Goal: Task Accomplishment & Management: Manage account settings

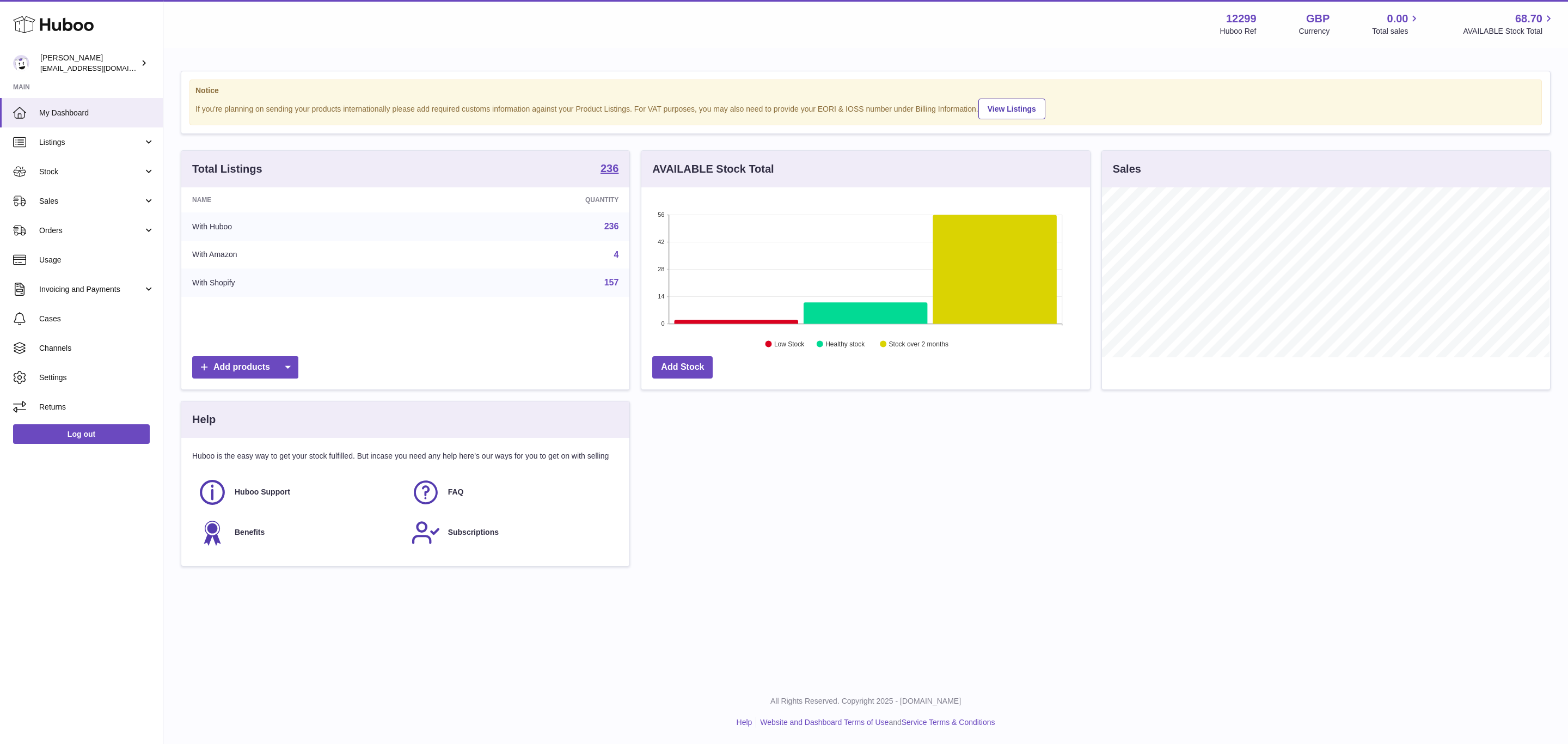
scroll to position [170, 447]
click at [95, 192] on link "Sales" at bounding box center [81, 201] width 163 height 29
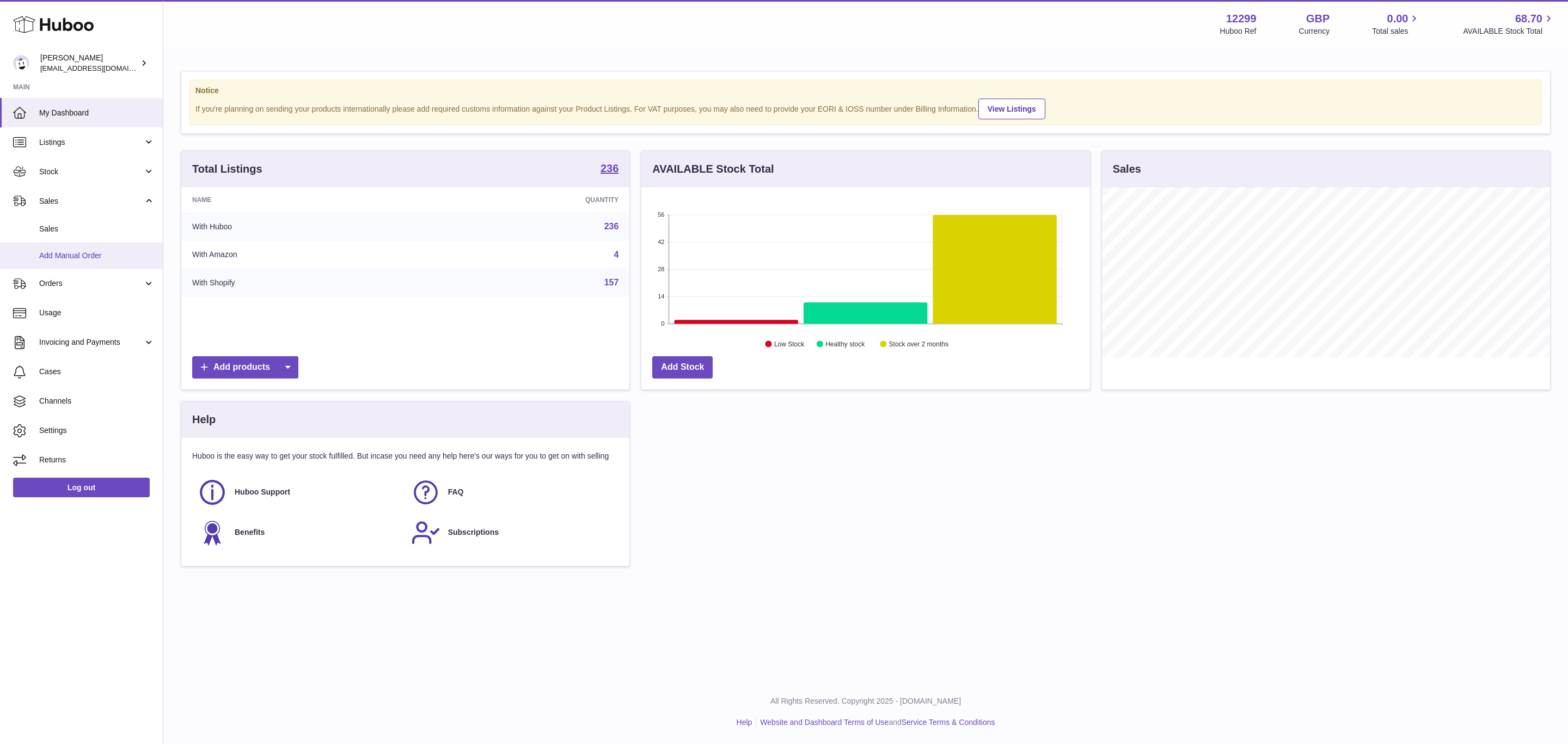
click at [83, 259] on span "Add Manual Order" at bounding box center [97, 255] width 116 height 10
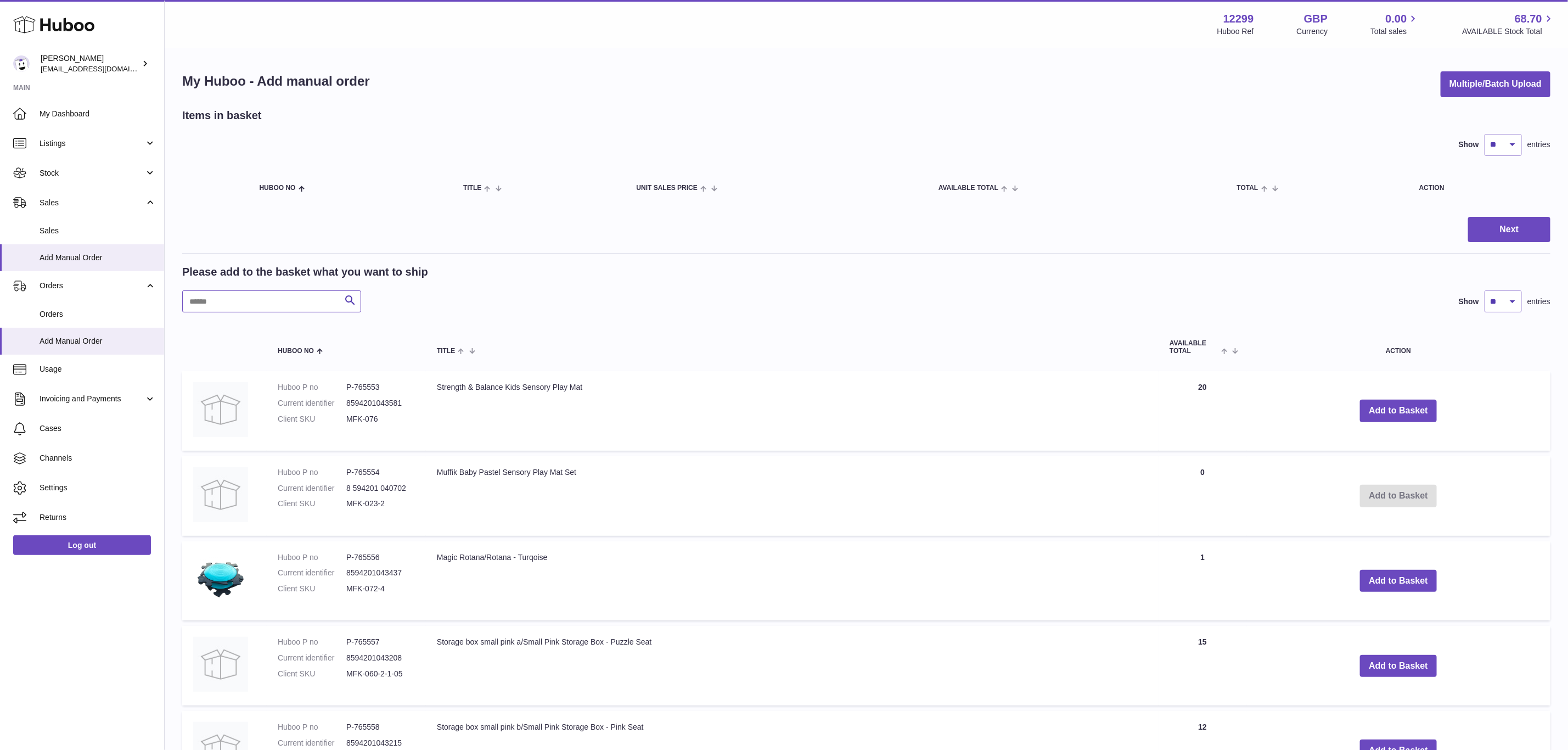
click at [226, 306] on input "text" at bounding box center [272, 301] width 179 height 22
paste input "******"
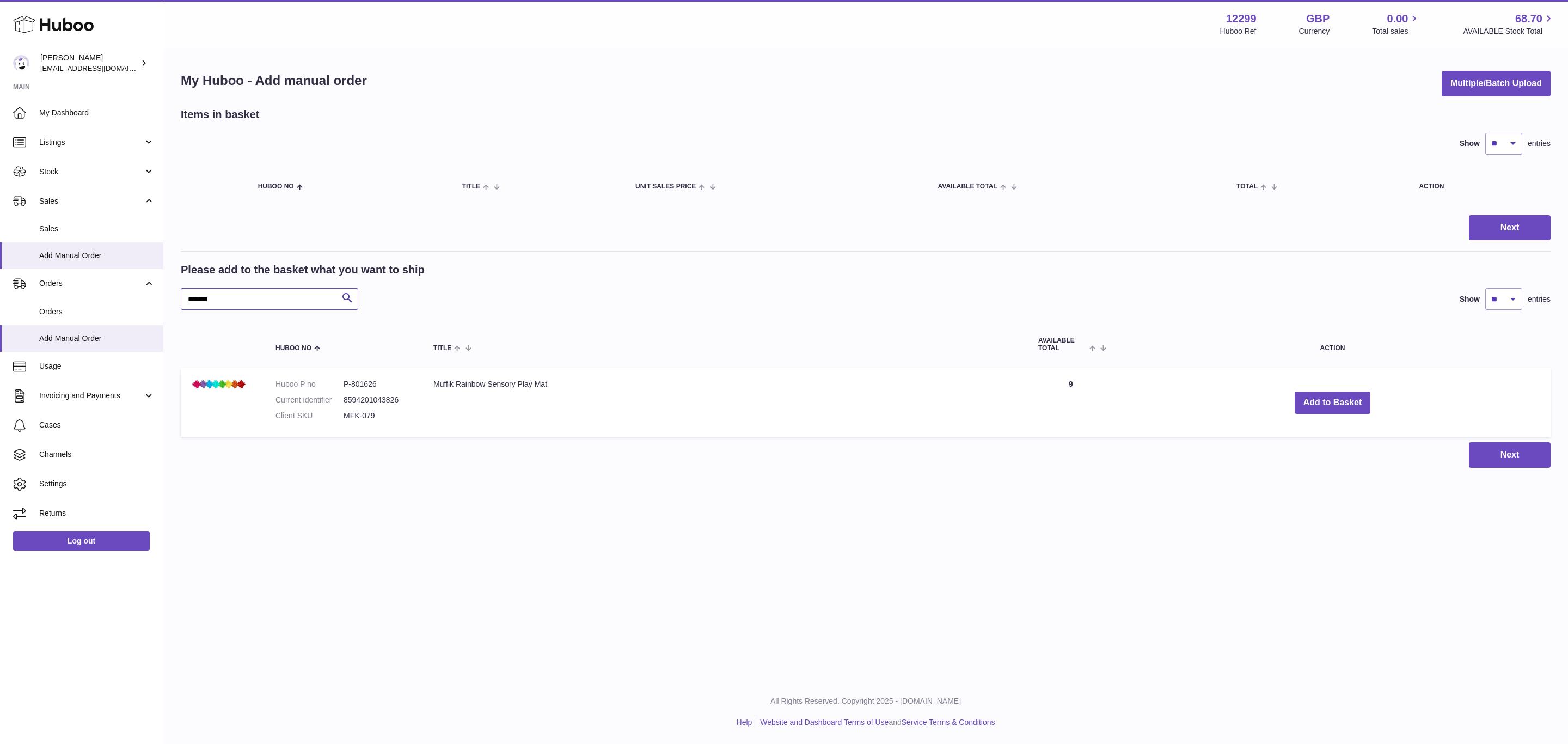
type input "******"
click at [574, 374] on td "Muffik Rainbow Sensory Play Mat" at bounding box center [725, 403] width 605 height 69
click at [748, 292] on div "****** Search Show ** ** ** *** entries" at bounding box center [866, 299] width 1370 height 22
click at [53, 309] on span "Orders" at bounding box center [97, 312] width 116 height 10
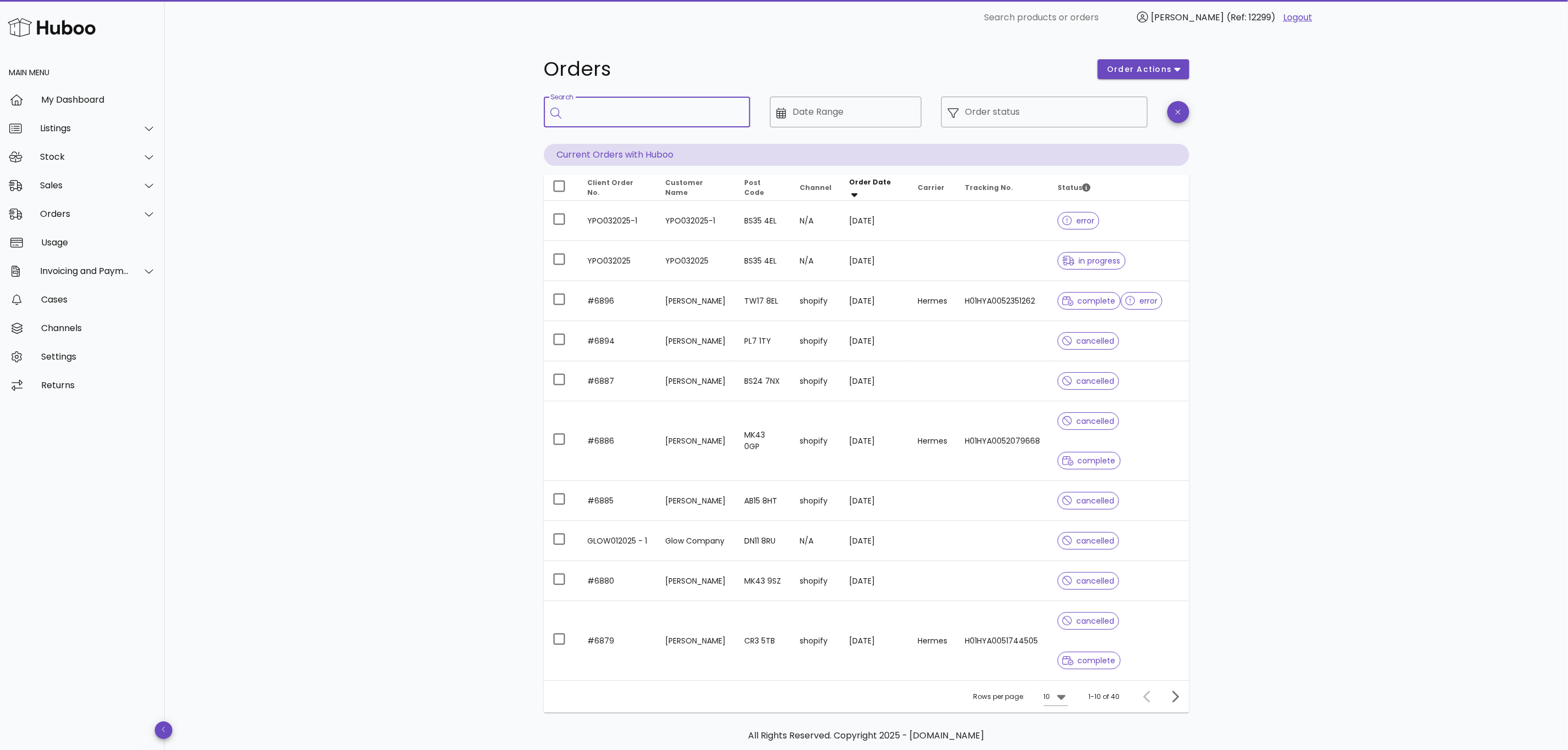
click at [612, 116] on input "Search" at bounding box center [655, 112] width 174 height 18
paste input "******"
type input "******"
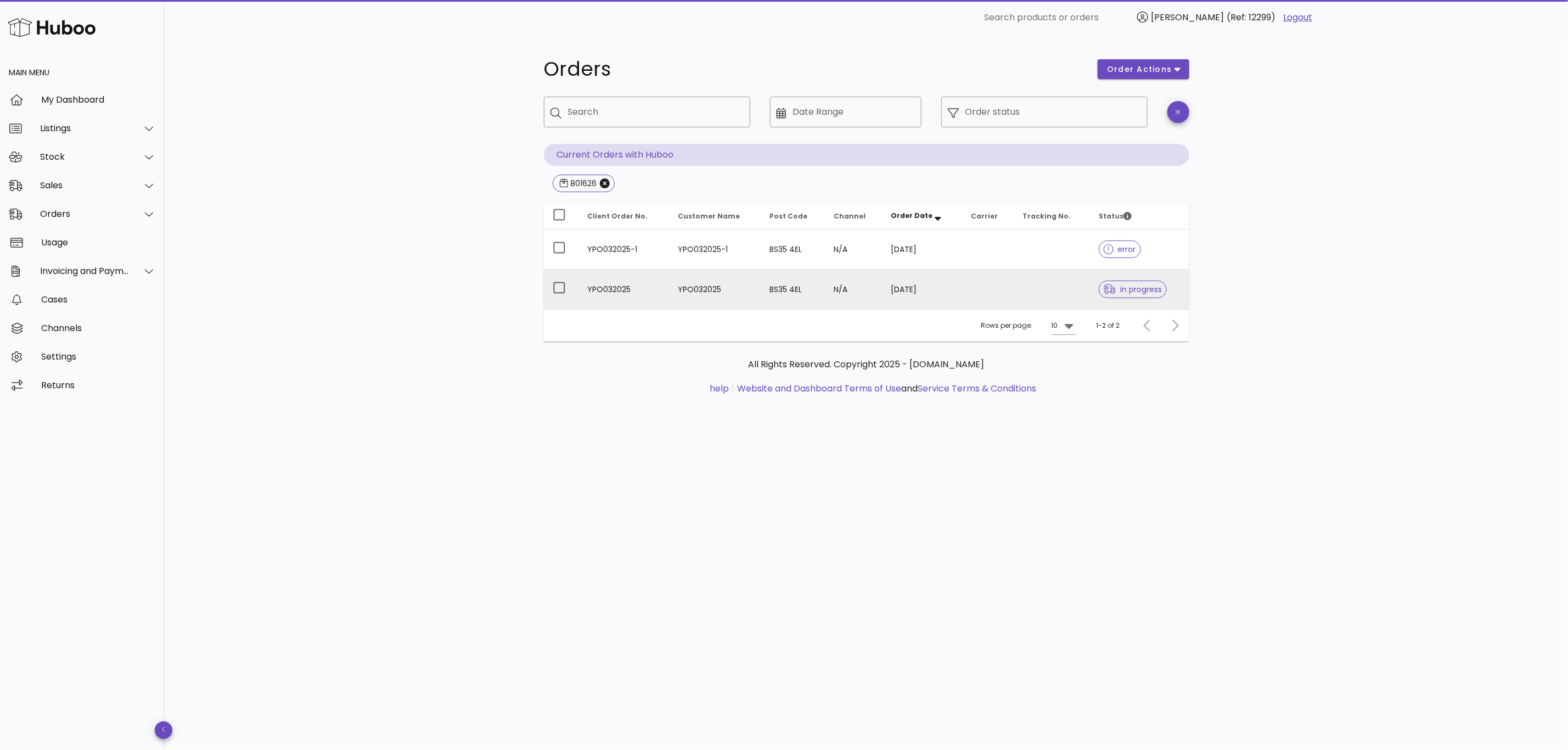
click at [968, 297] on td at bounding box center [988, 289] width 52 height 39
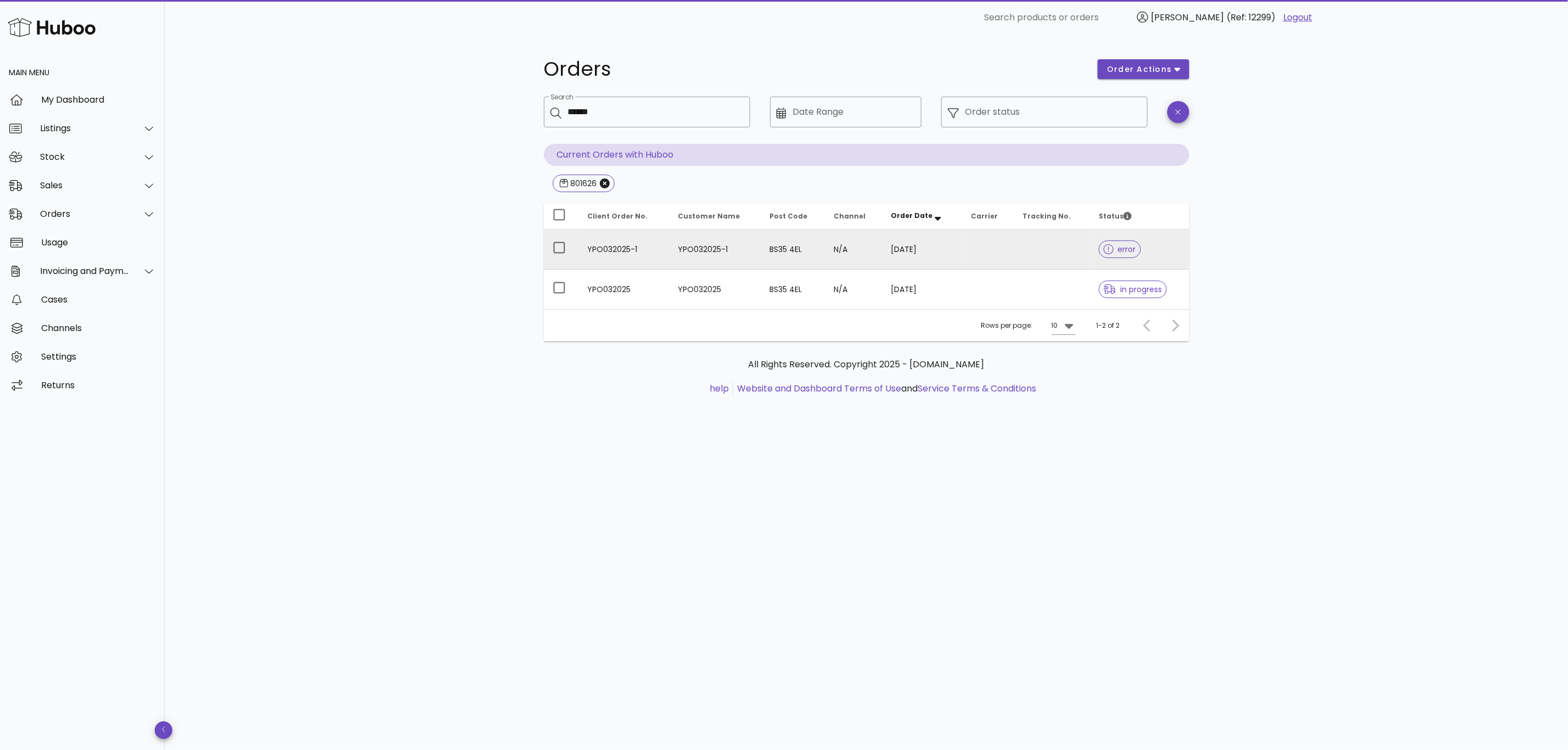
click at [1005, 258] on td at bounding box center [988, 249] width 52 height 40
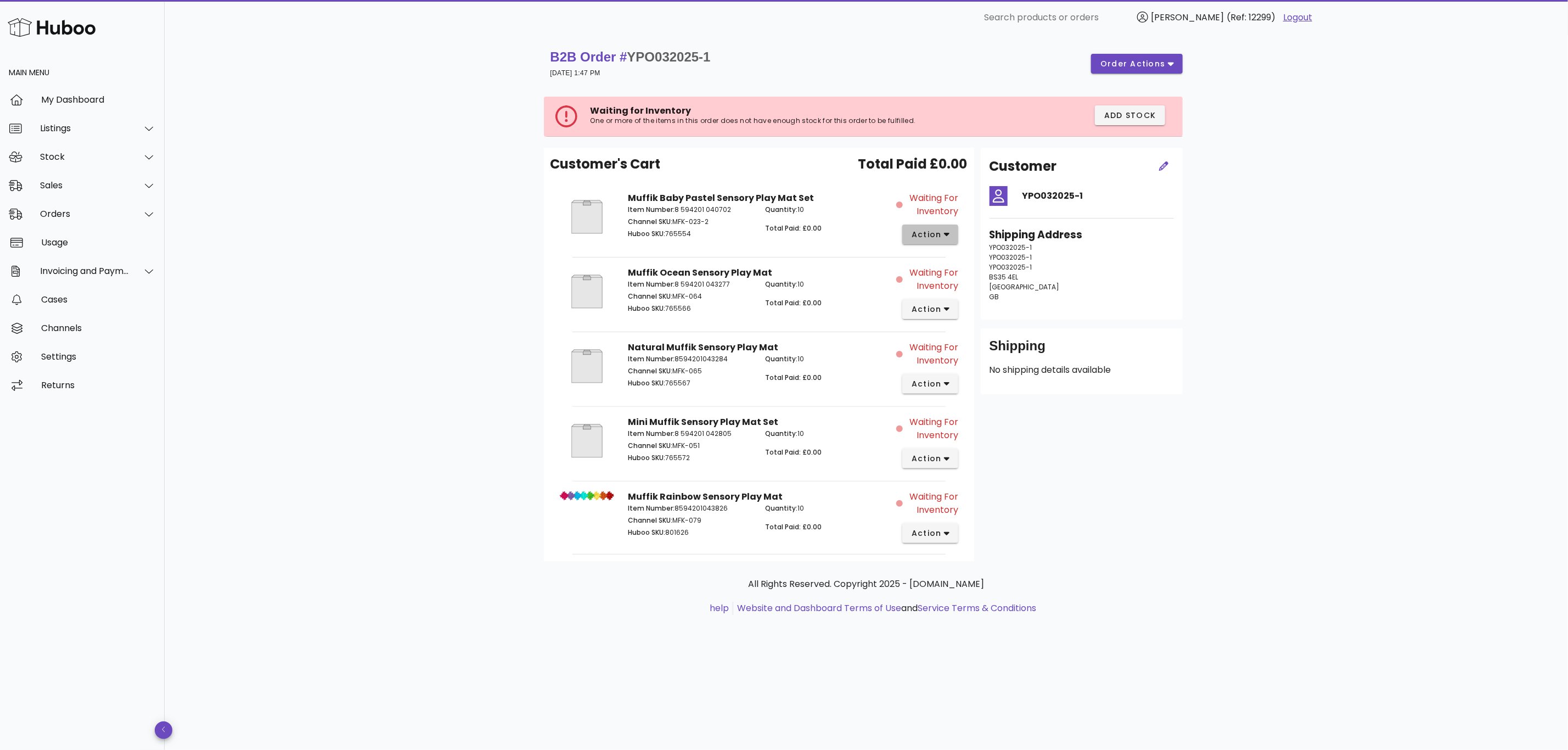
click at [930, 234] on span "action" at bounding box center [927, 234] width 31 height 12
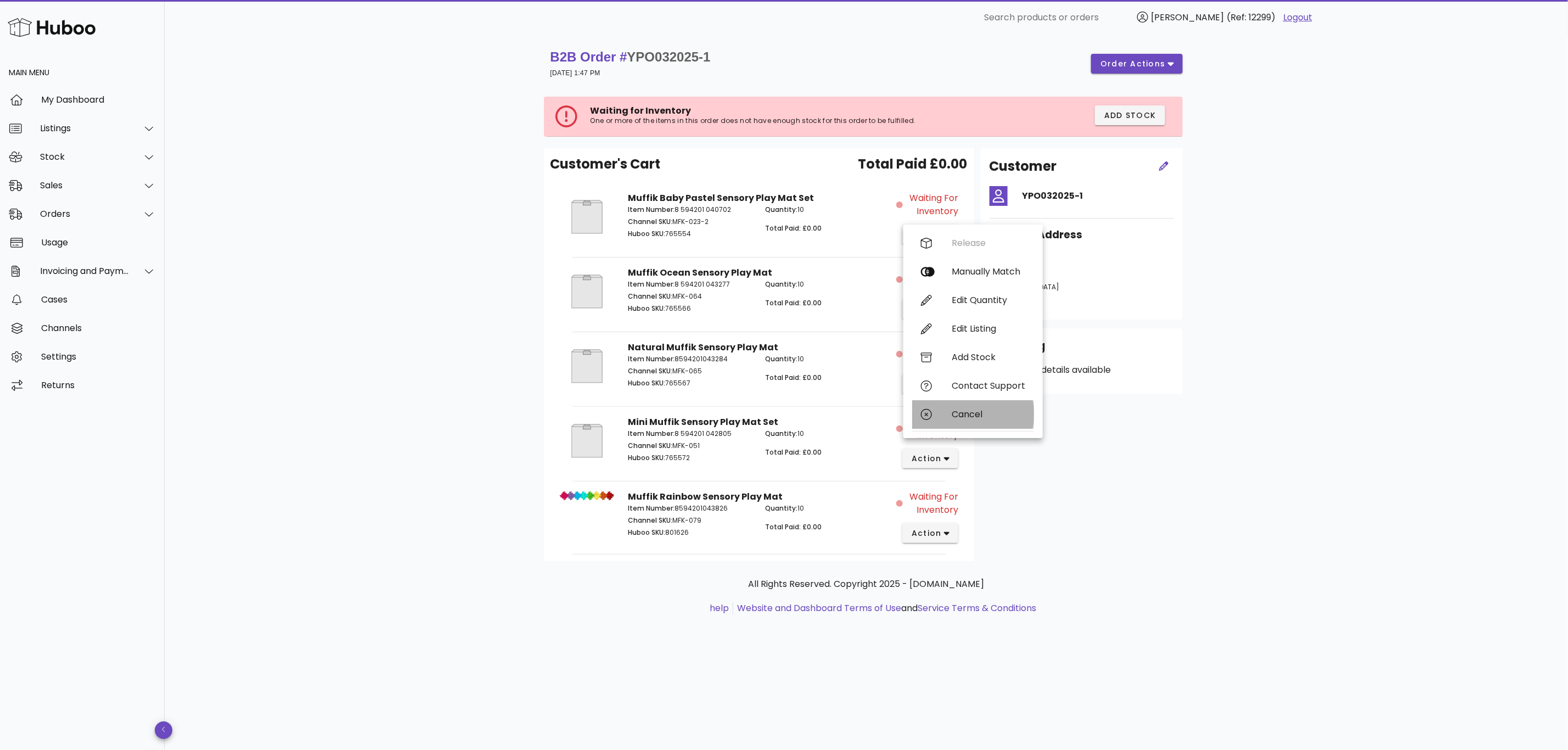
click at [970, 417] on div "Cancel" at bounding box center [989, 414] width 74 height 10
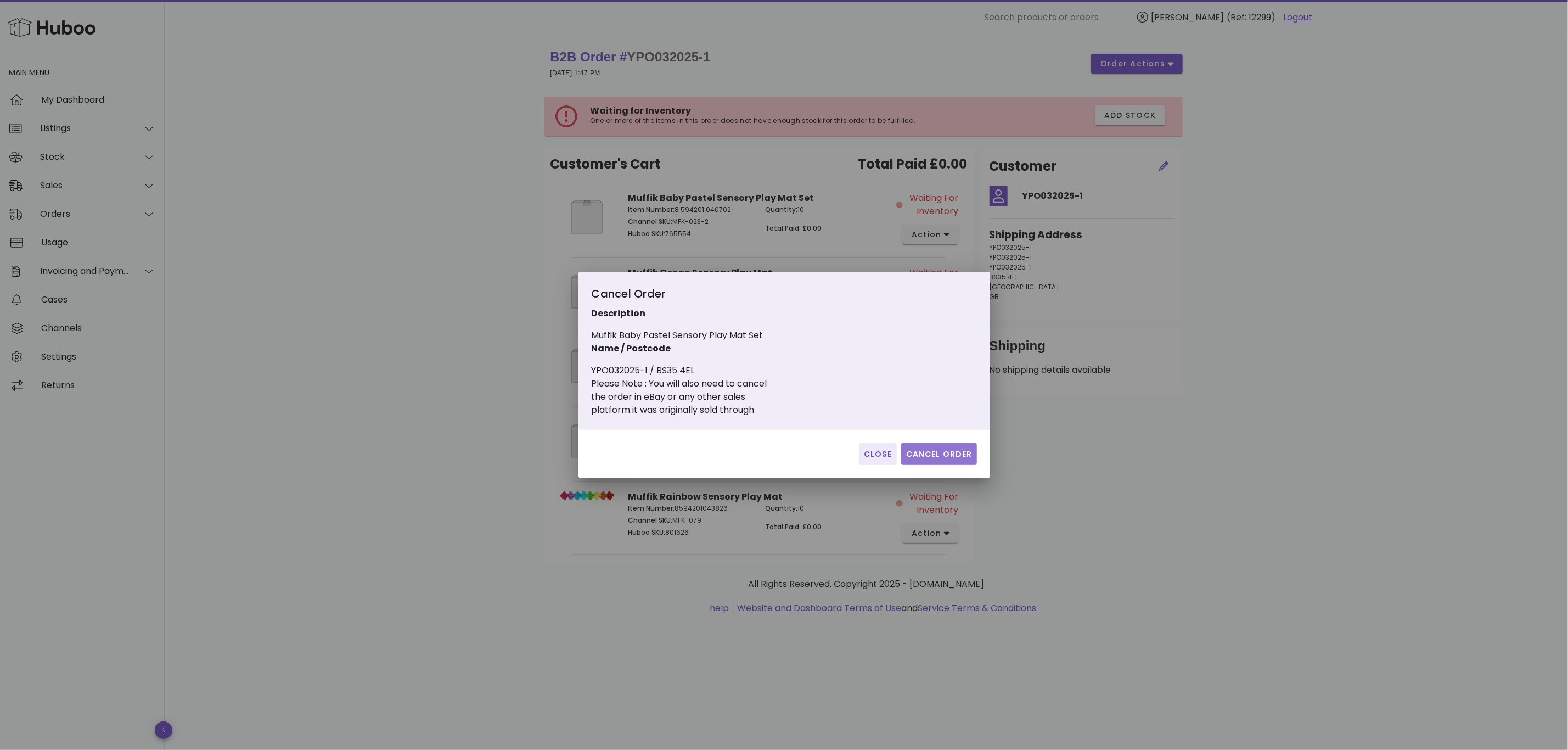
click at [949, 460] on span "Cancel Order" at bounding box center [939, 454] width 67 height 12
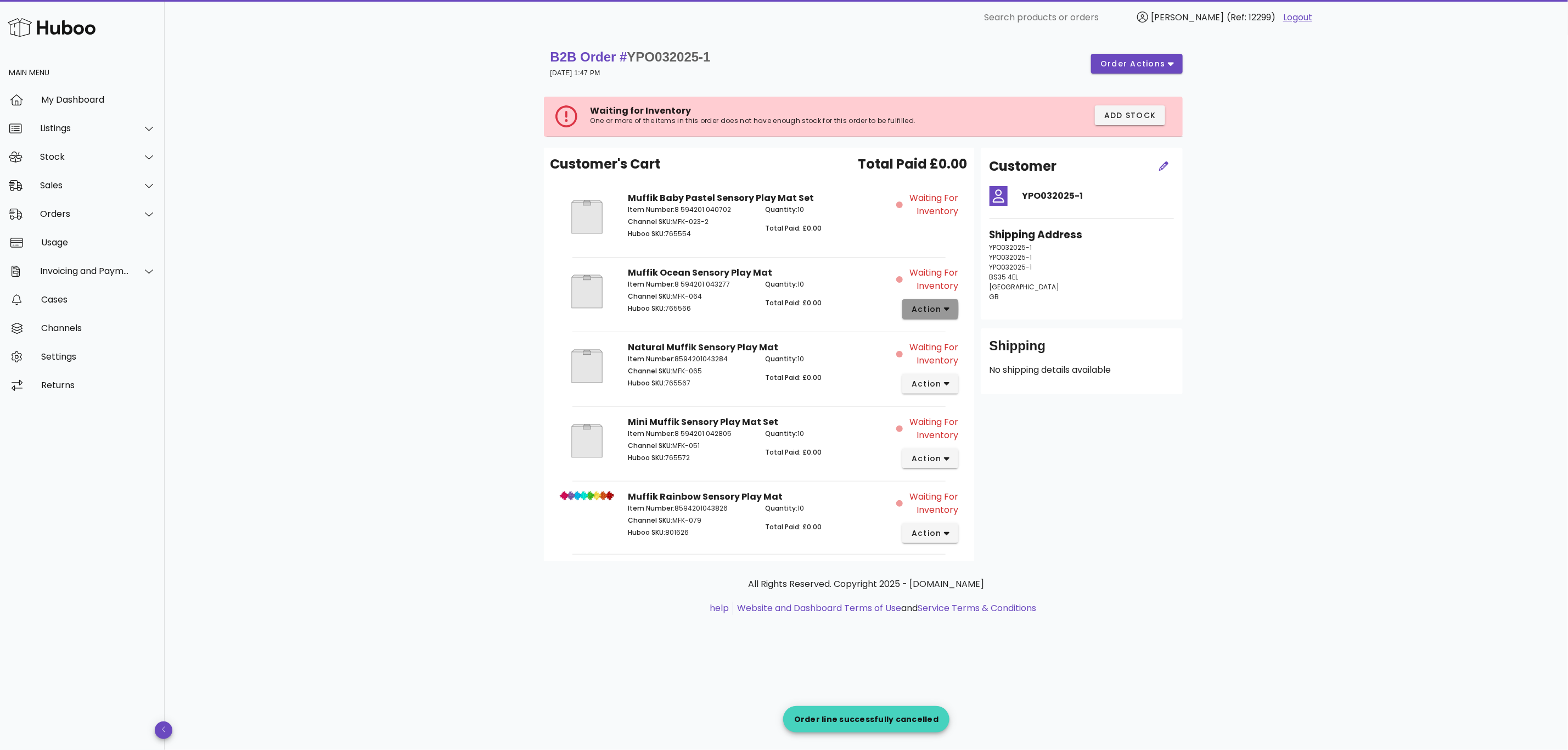
click at [936, 315] on span "action" at bounding box center [927, 309] width 31 height 12
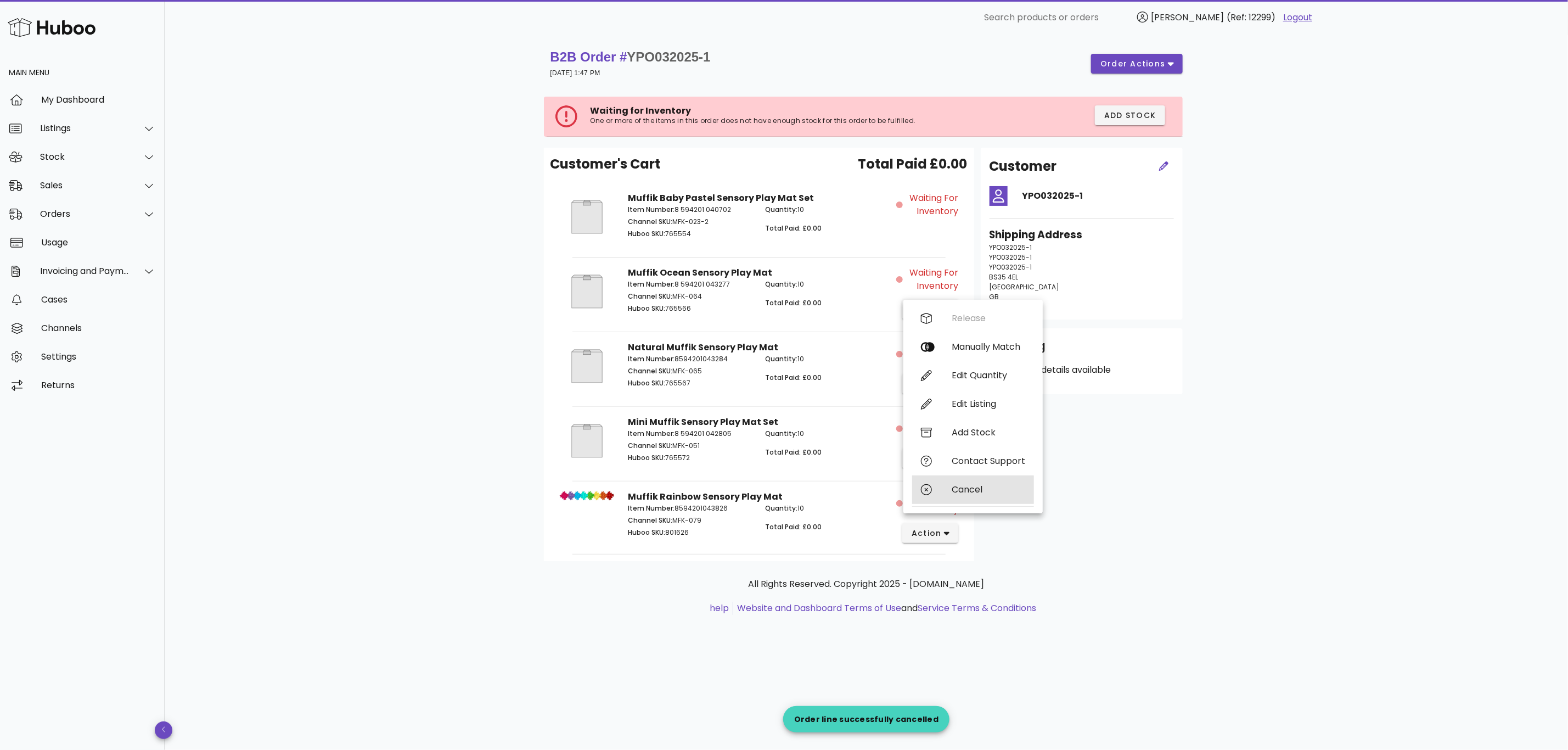
click at [960, 486] on div "Cancel" at bounding box center [989, 489] width 74 height 10
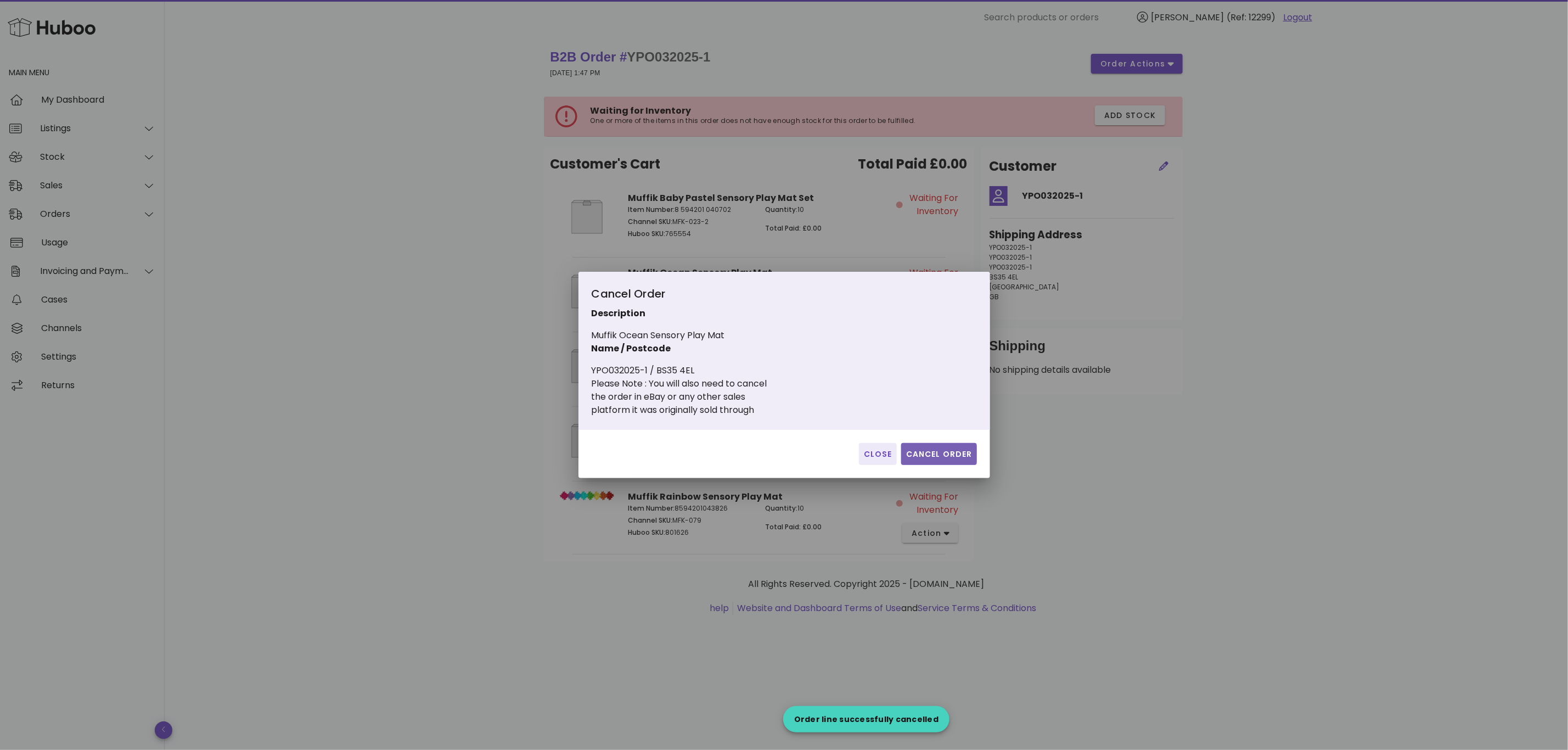
click at [938, 452] on span "Cancel Order" at bounding box center [939, 454] width 67 height 12
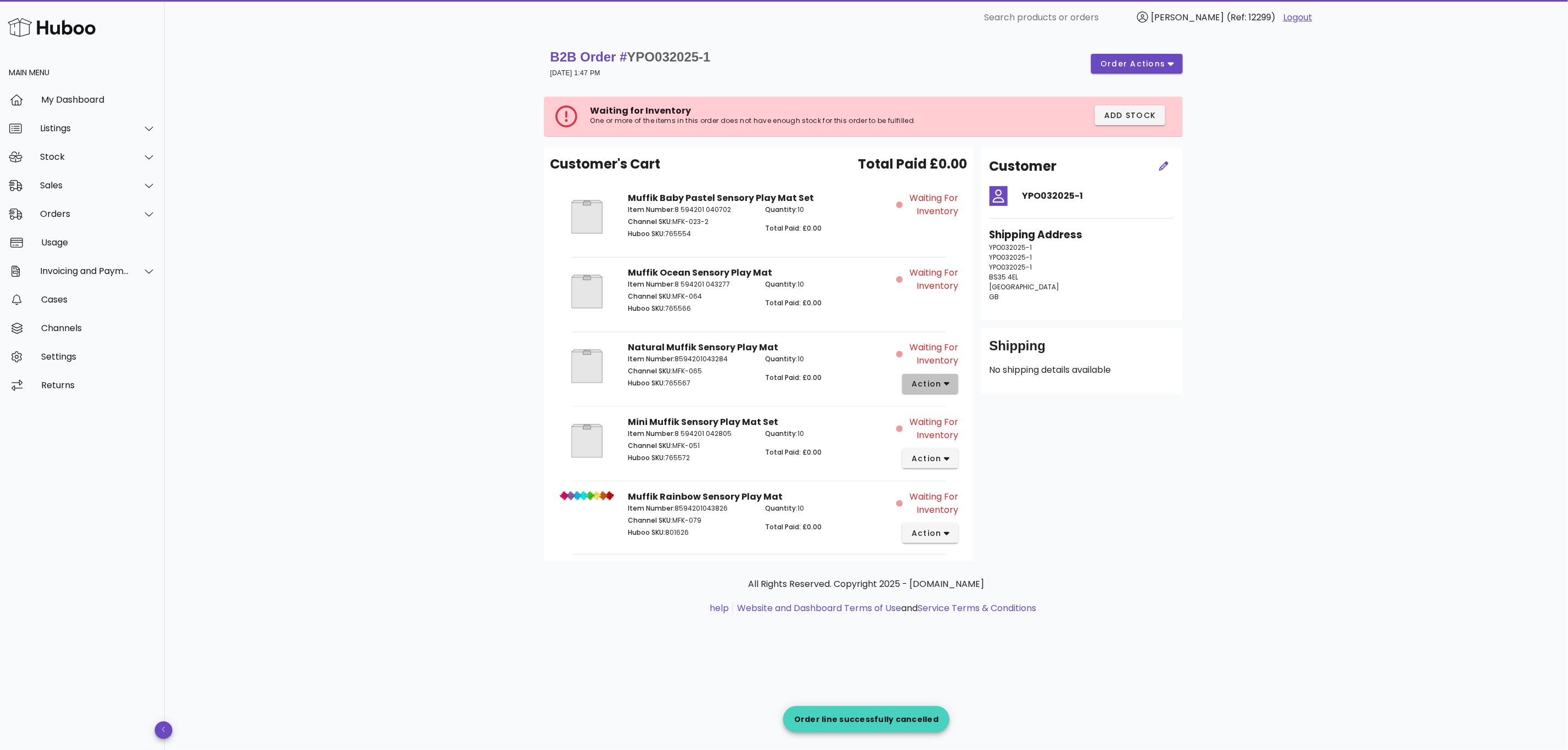
click at [931, 384] on span "action" at bounding box center [927, 384] width 31 height 12
click at [964, 562] on div "Cancel" at bounding box center [989, 565] width 74 height 10
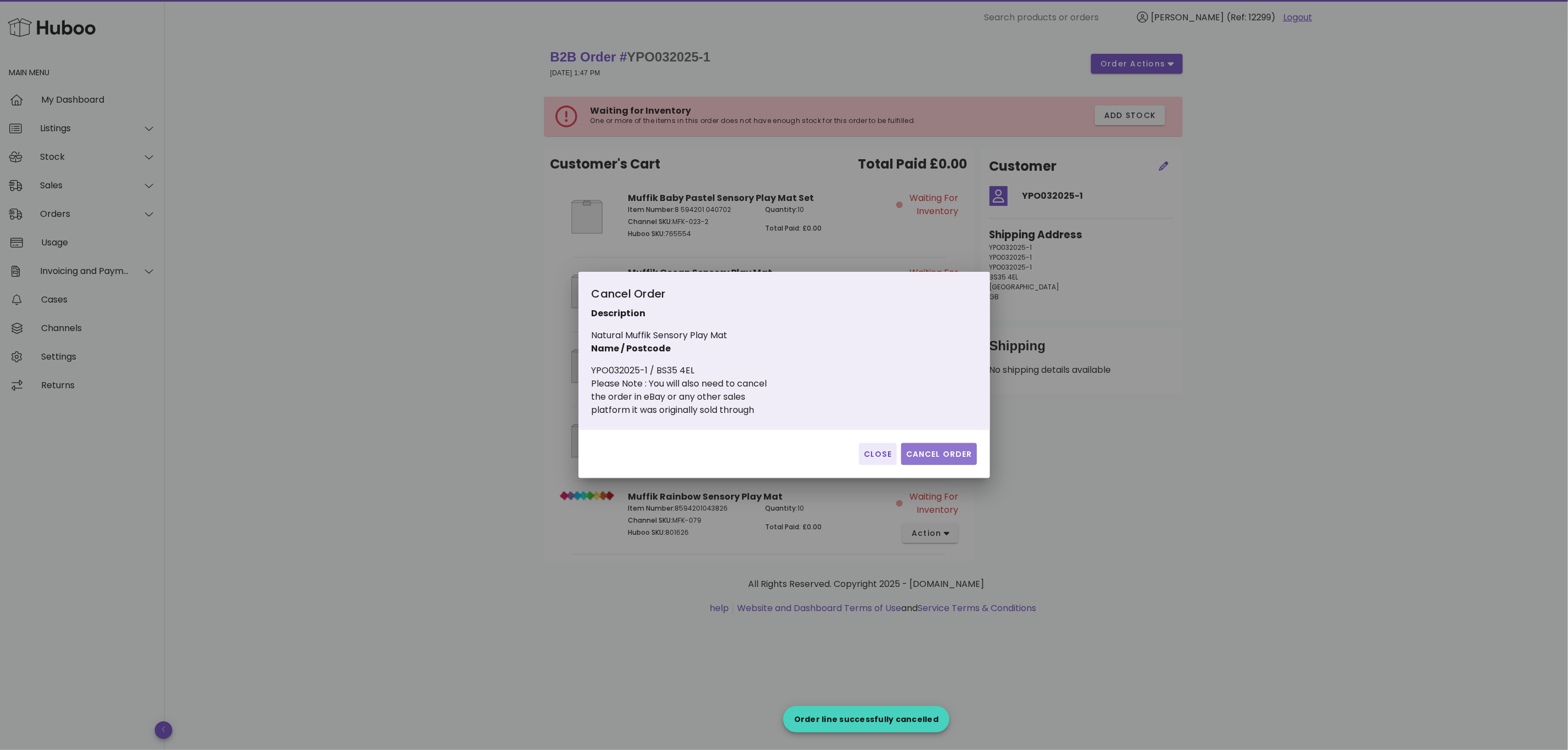
click at [943, 455] on span "Cancel Order" at bounding box center [939, 454] width 67 height 12
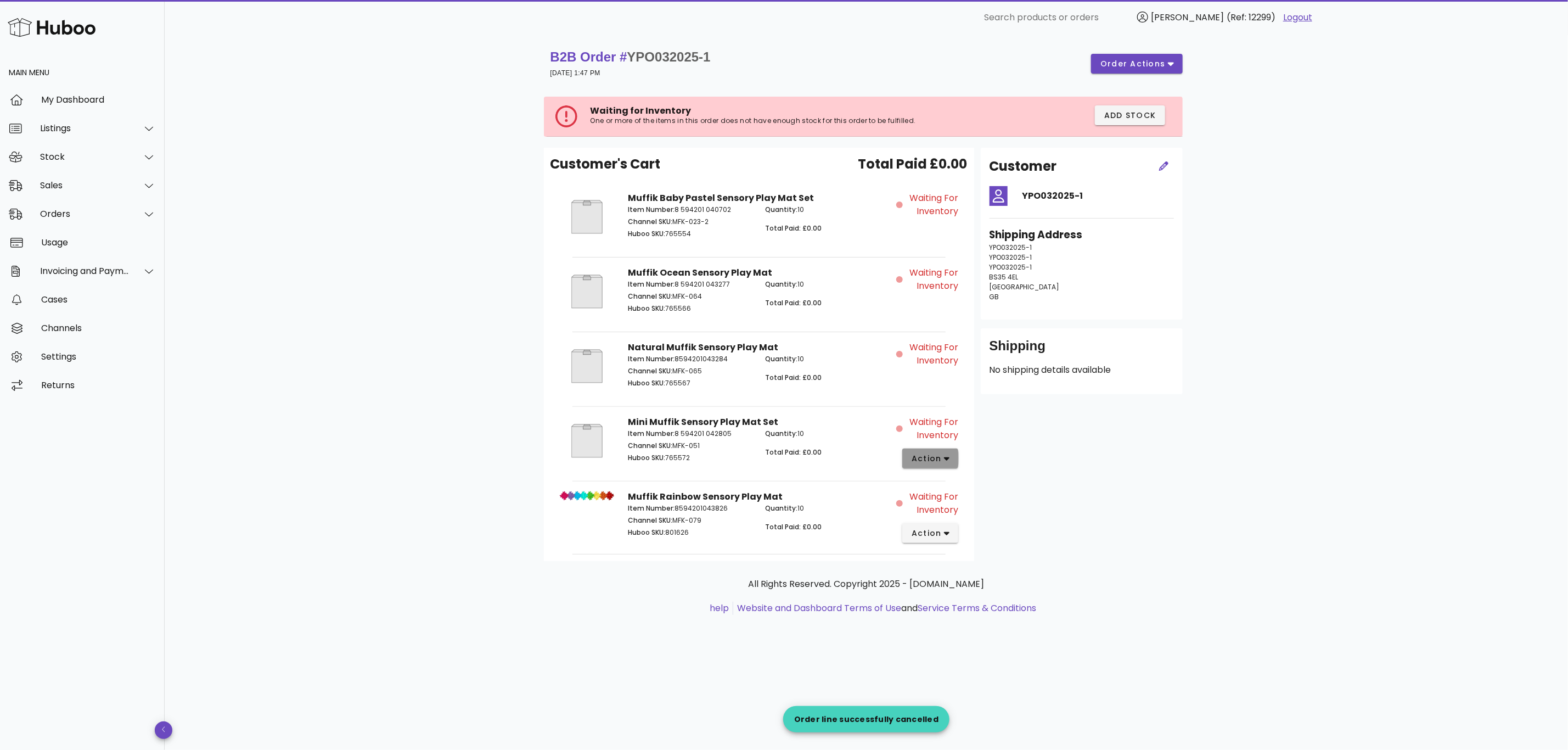
click at [938, 460] on span "action" at bounding box center [927, 458] width 31 height 12
click at [967, 644] on div "Cancel" at bounding box center [989, 640] width 74 height 10
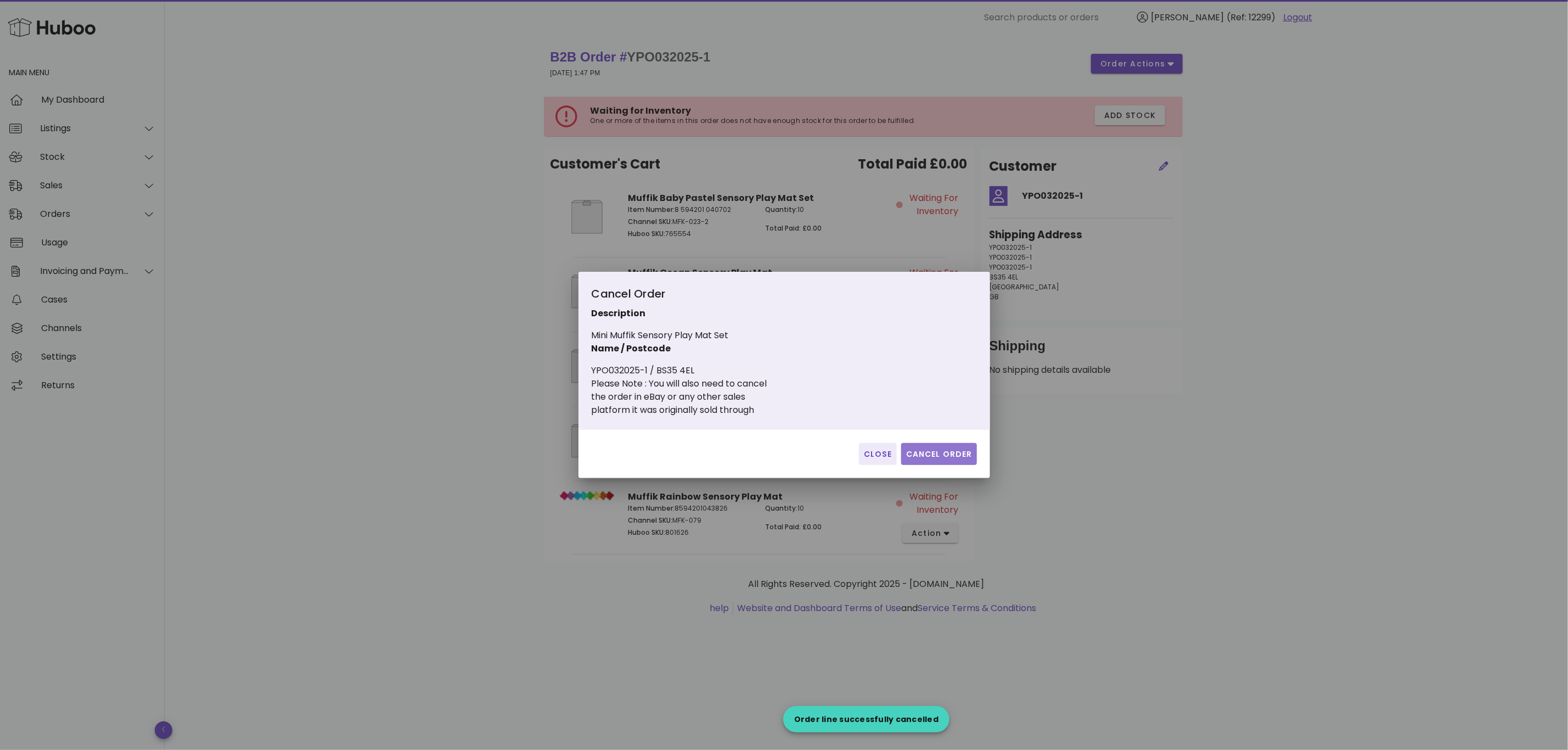
click at [930, 451] on span "Cancel Order" at bounding box center [939, 454] width 67 height 12
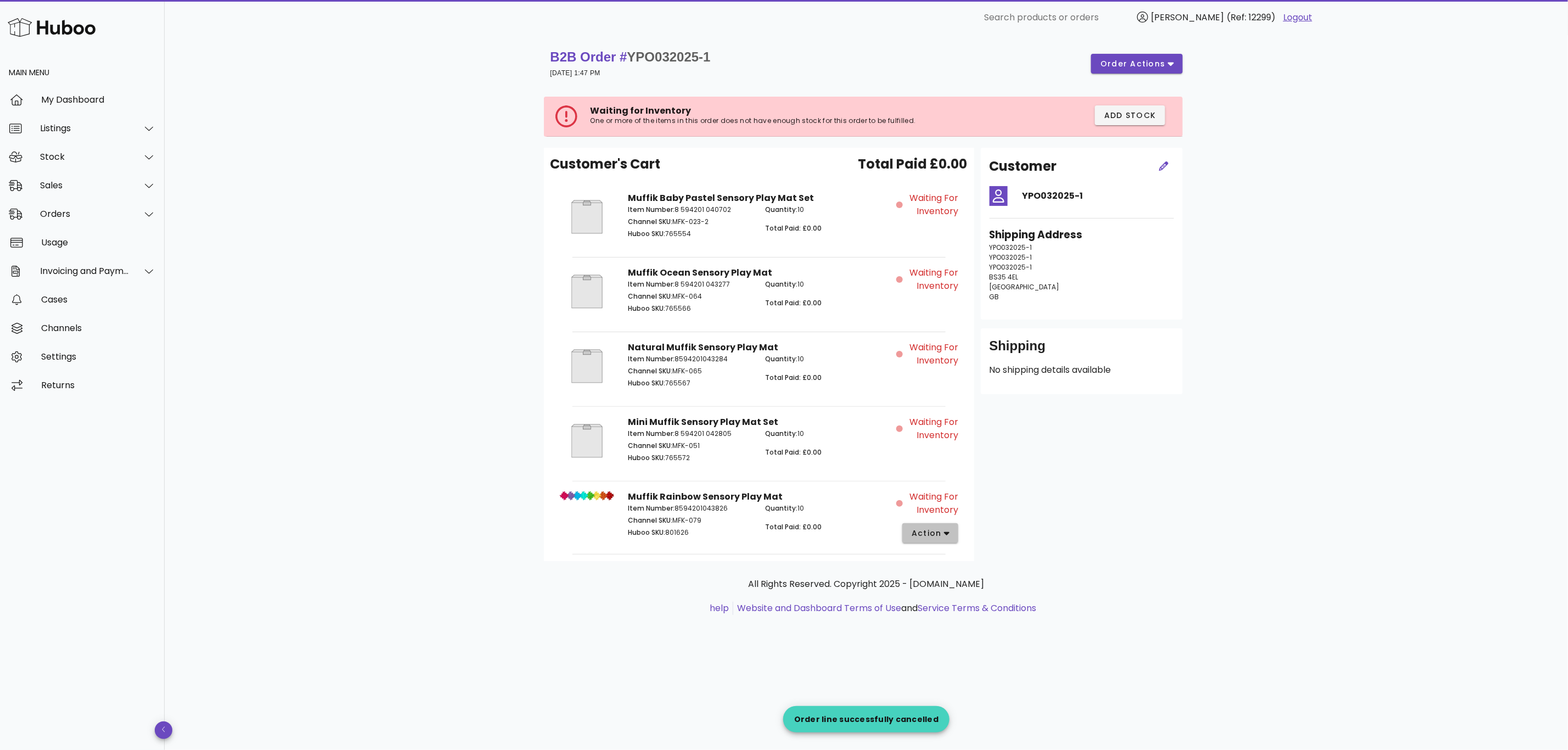
click at [926, 539] on span "action" at bounding box center [927, 533] width 31 height 12
click at [967, 719] on div "Cancel" at bounding box center [989, 715] width 74 height 10
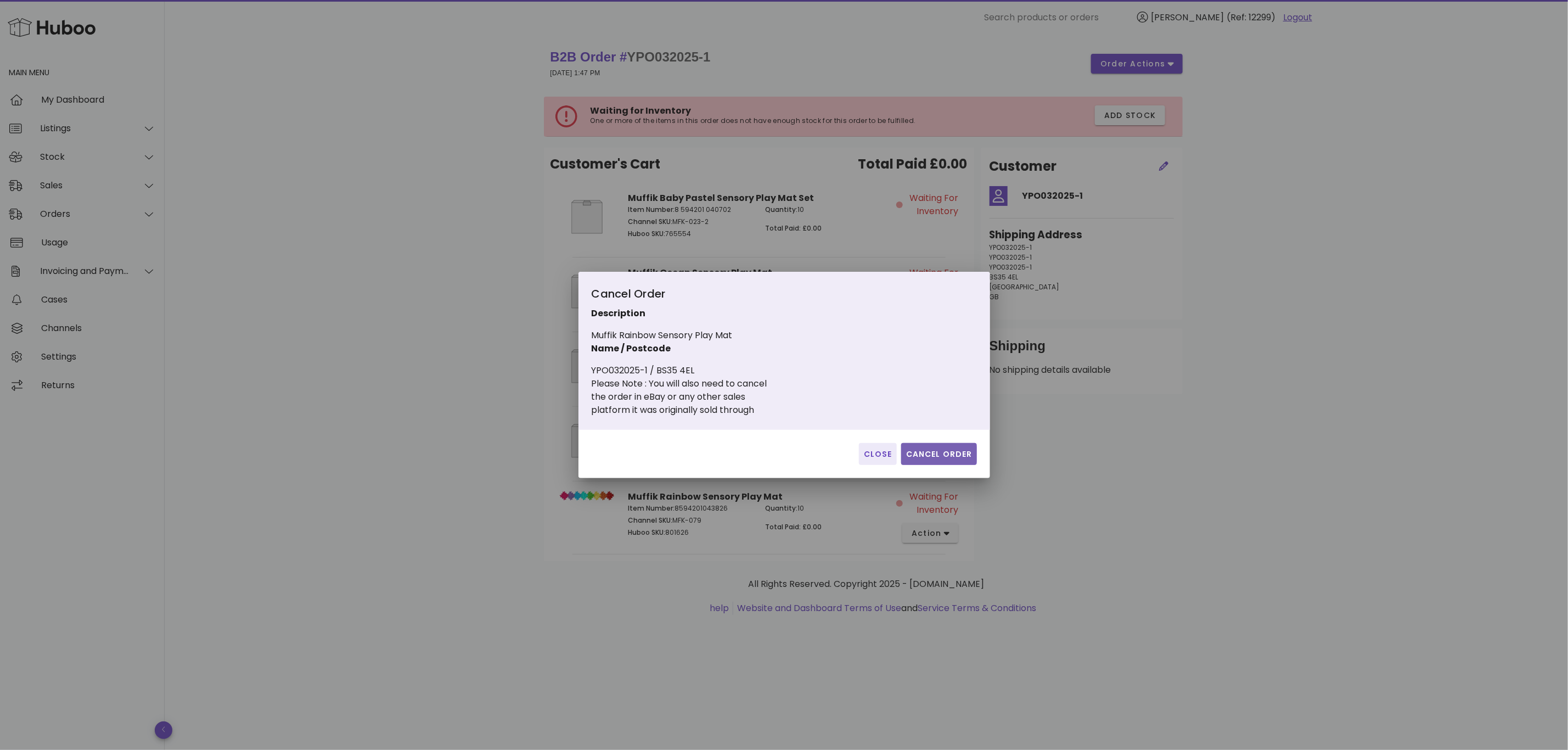
click at [945, 460] on button "Cancel Order" at bounding box center [939, 454] width 75 height 22
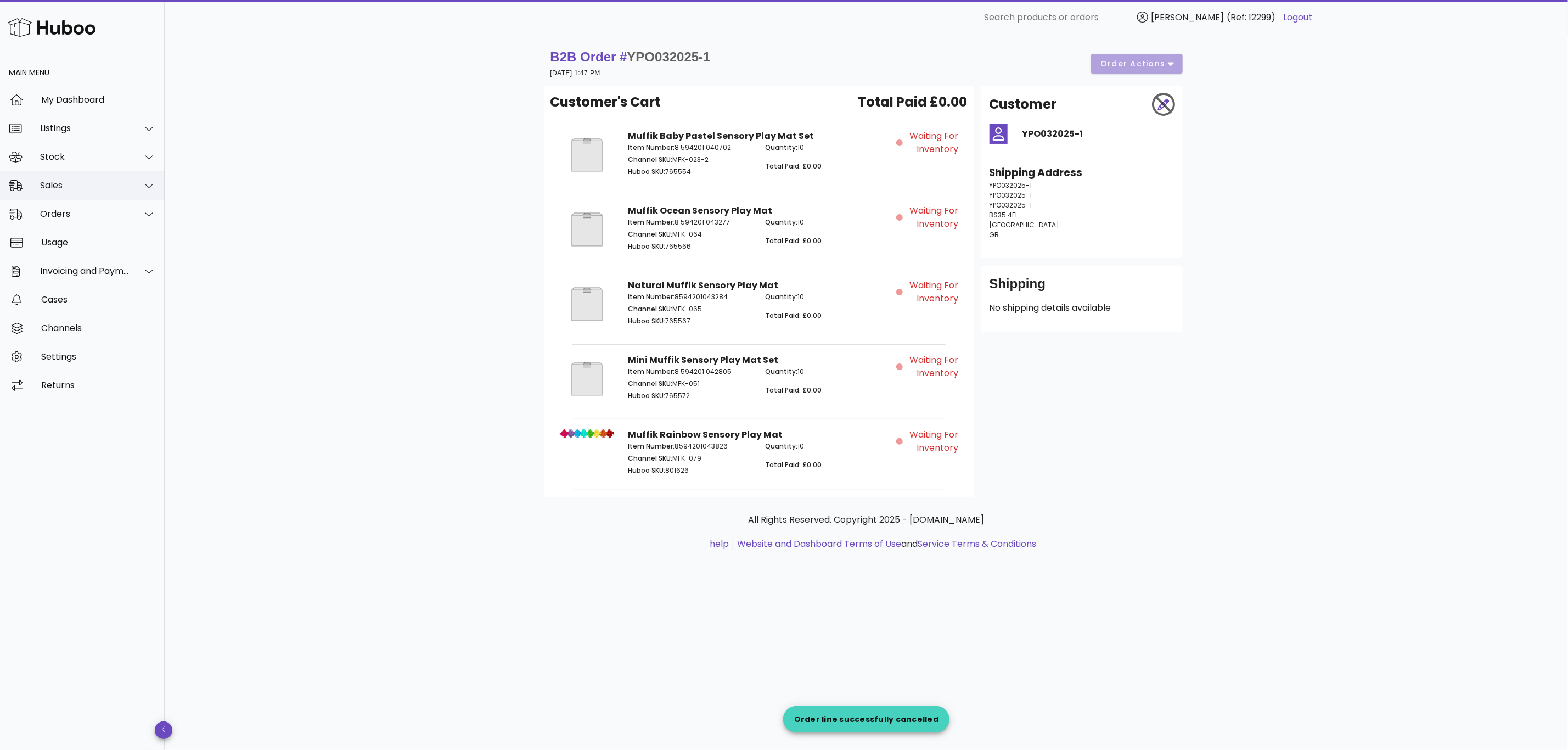
click at [48, 186] on div "Sales" at bounding box center [85, 185] width 90 height 10
click at [58, 215] on div "Sales" at bounding box center [98, 212] width 117 height 10
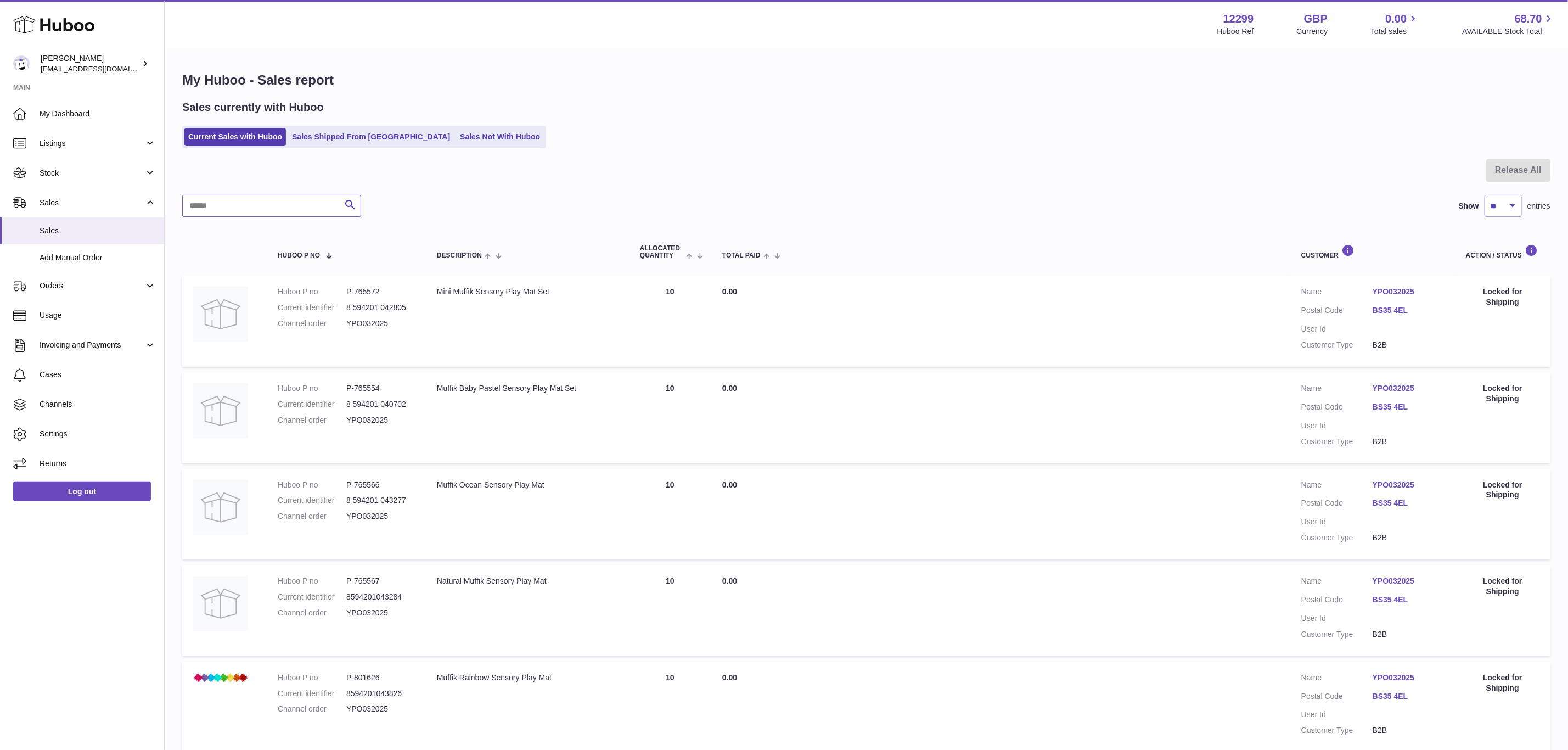
click at [245, 200] on input "text" at bounding box center [272, 206] width 179 height 22
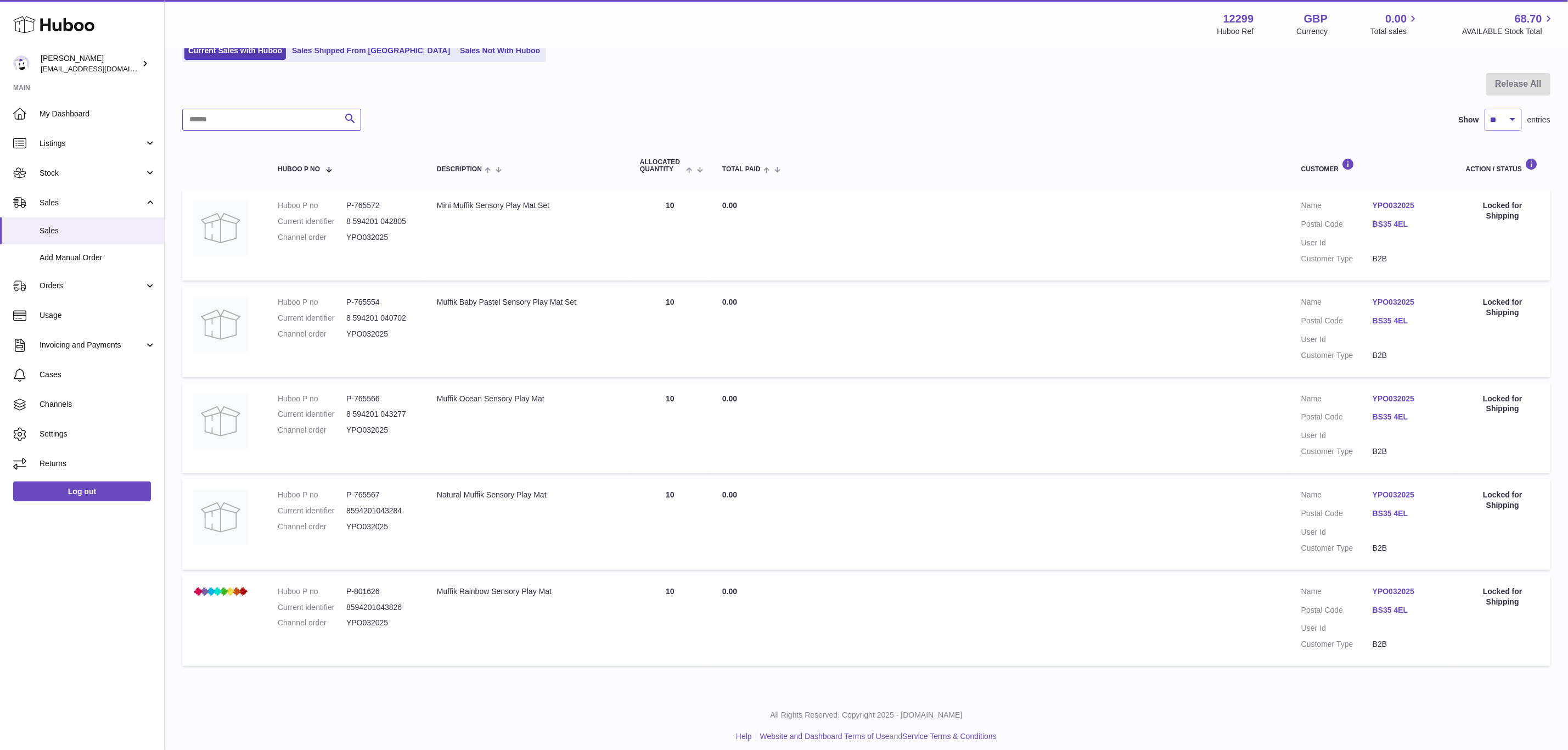
scroll to position [90, 0]
